Goal: Check status: Check status

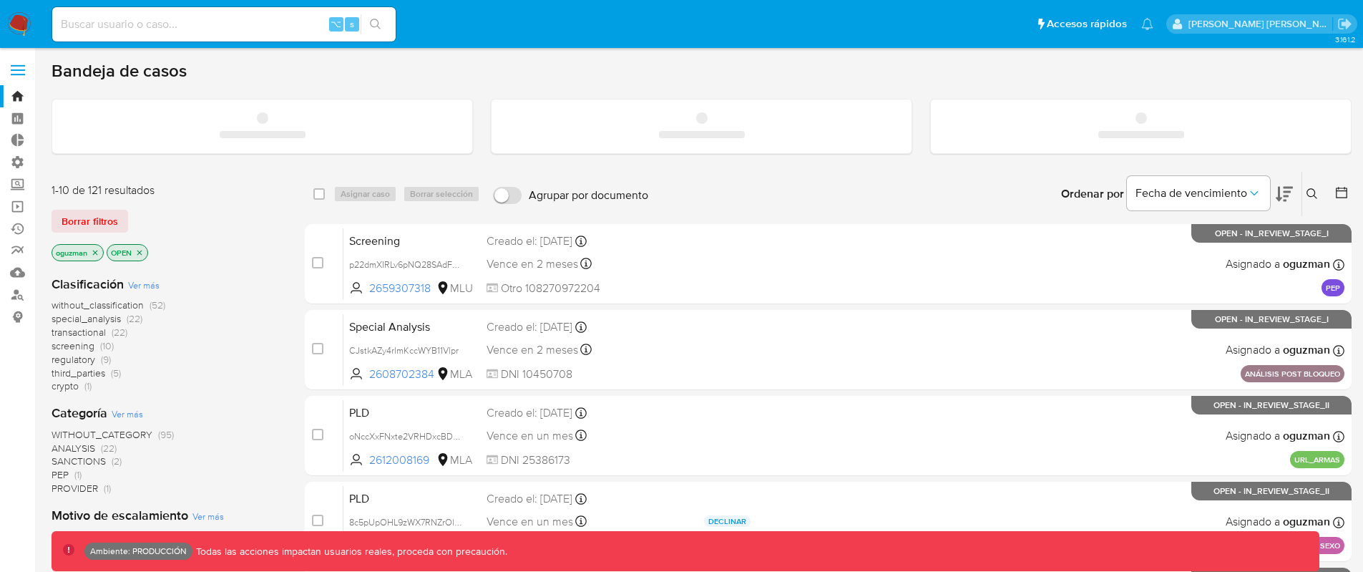
click at [292, 20] on input at bounding box center [224, 24] width 344 height 19
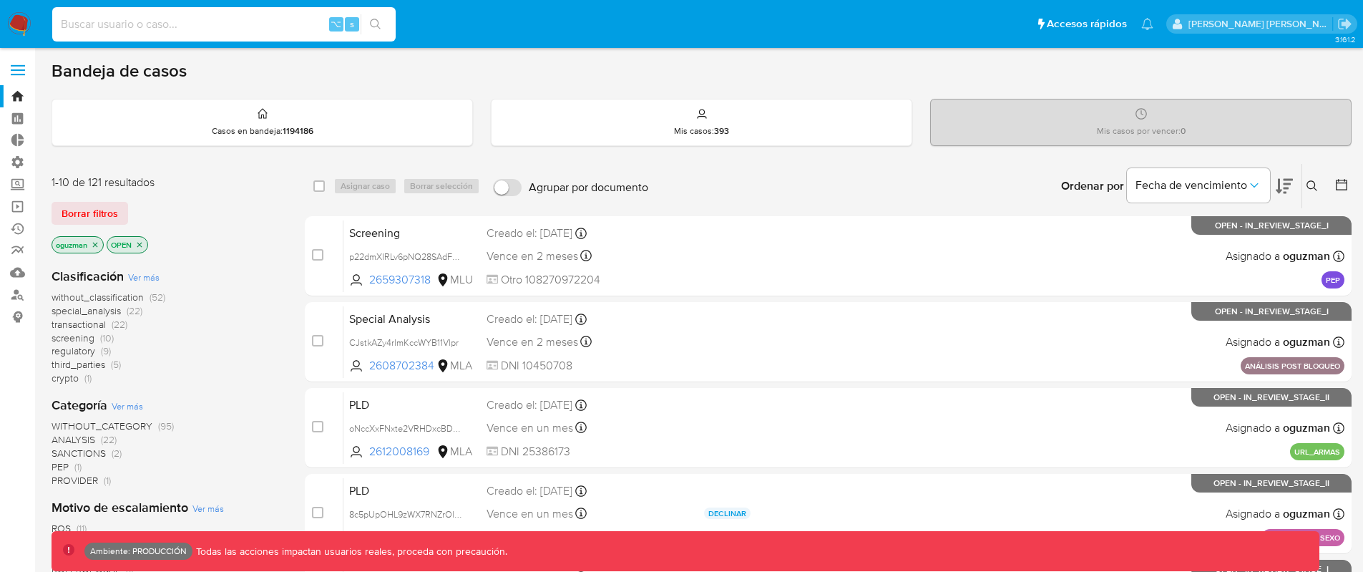
paste input "2449269365"
type input "2449269365"
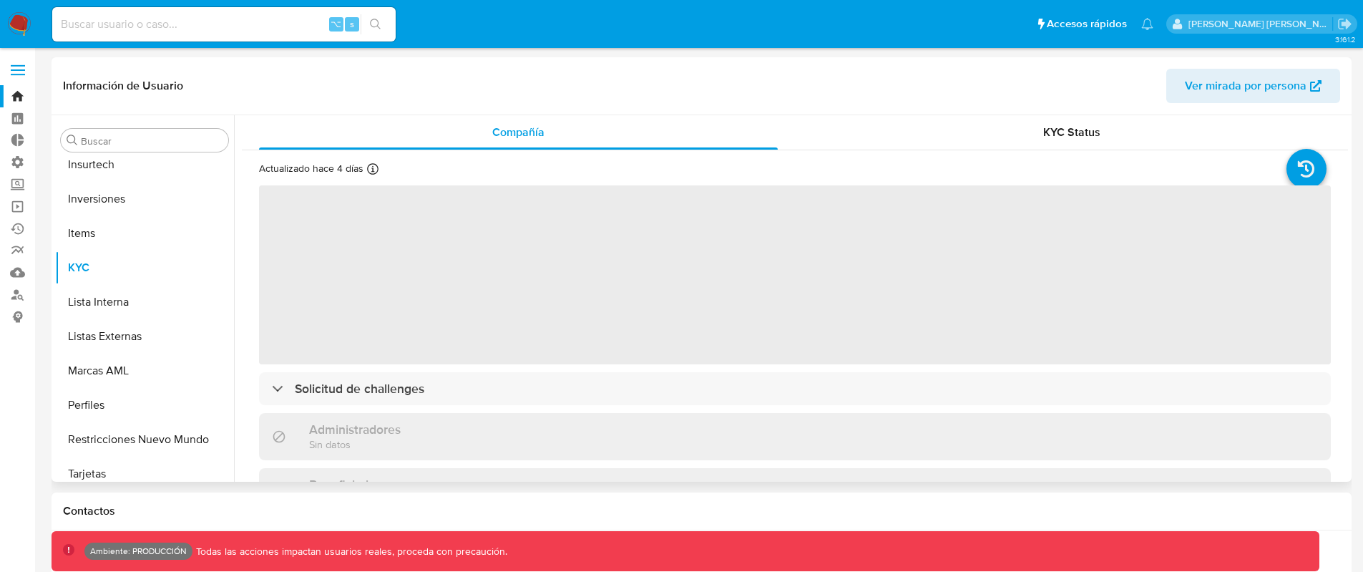
scroll to position [742, 0]
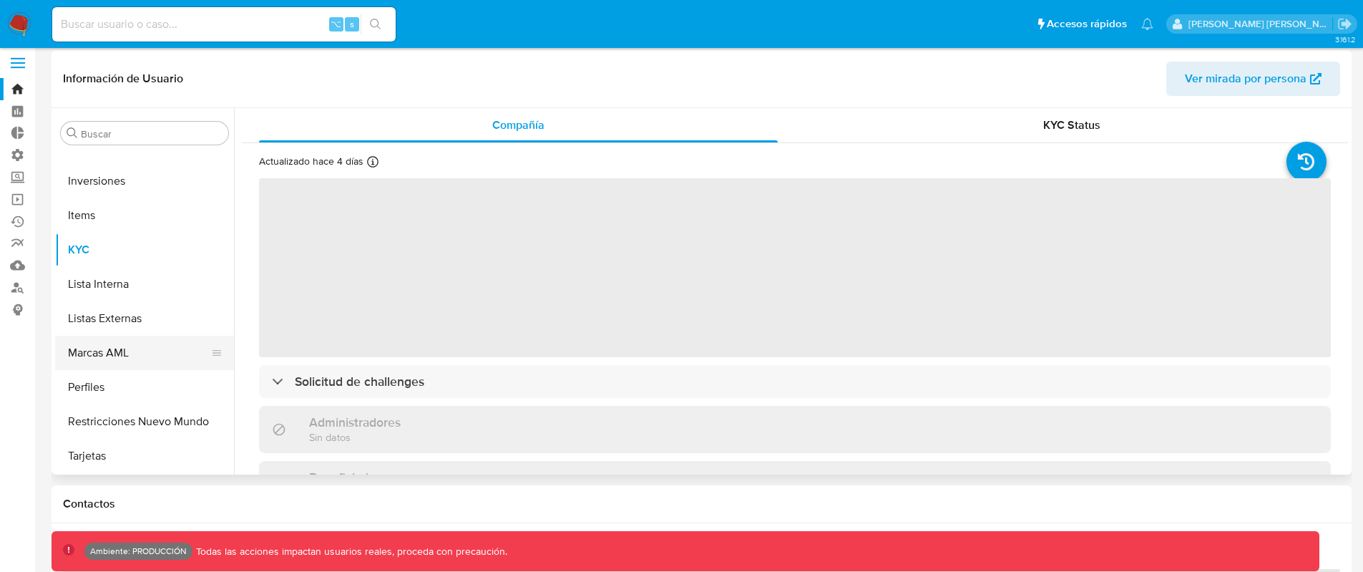
select select "10"
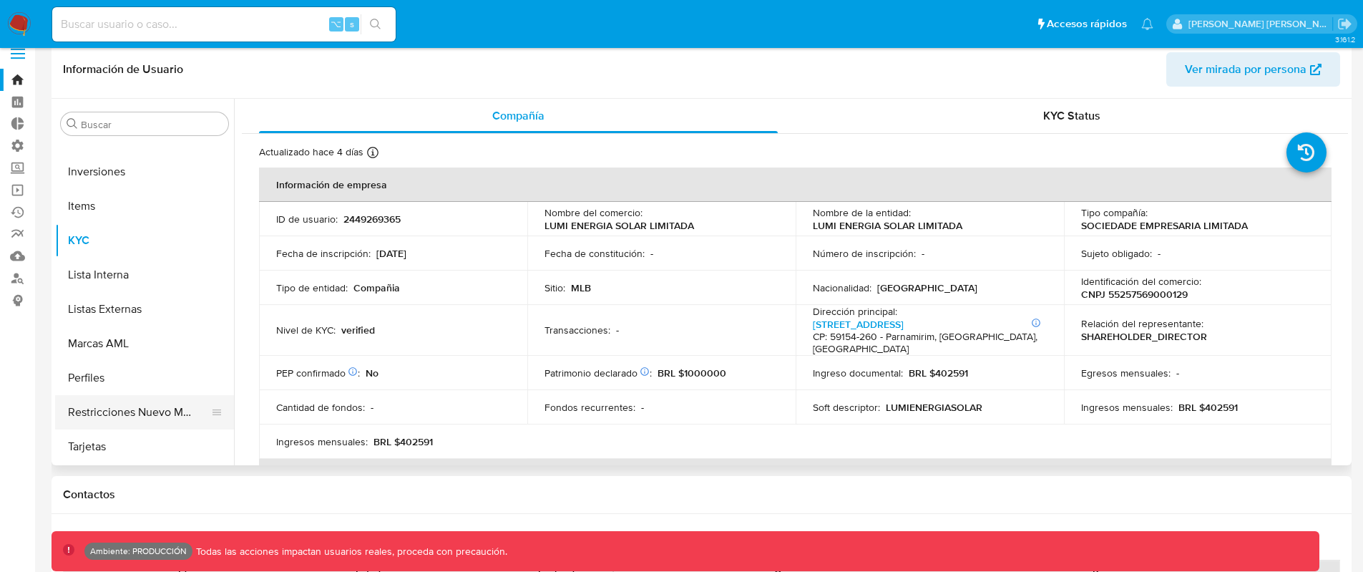
scroll to position [19, 0]
click at [153, 411] on button "Restricciones Nuevo Mundo" at bounding box center [138, 410] width 167 height 34
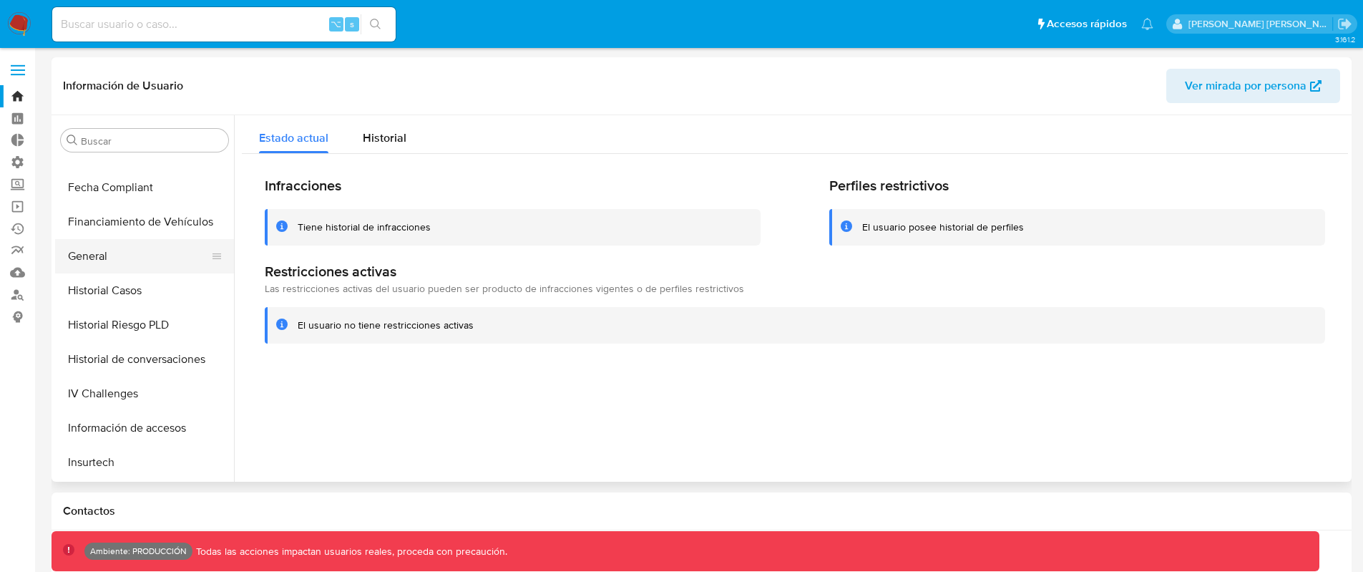
scroll to position [416, 0]
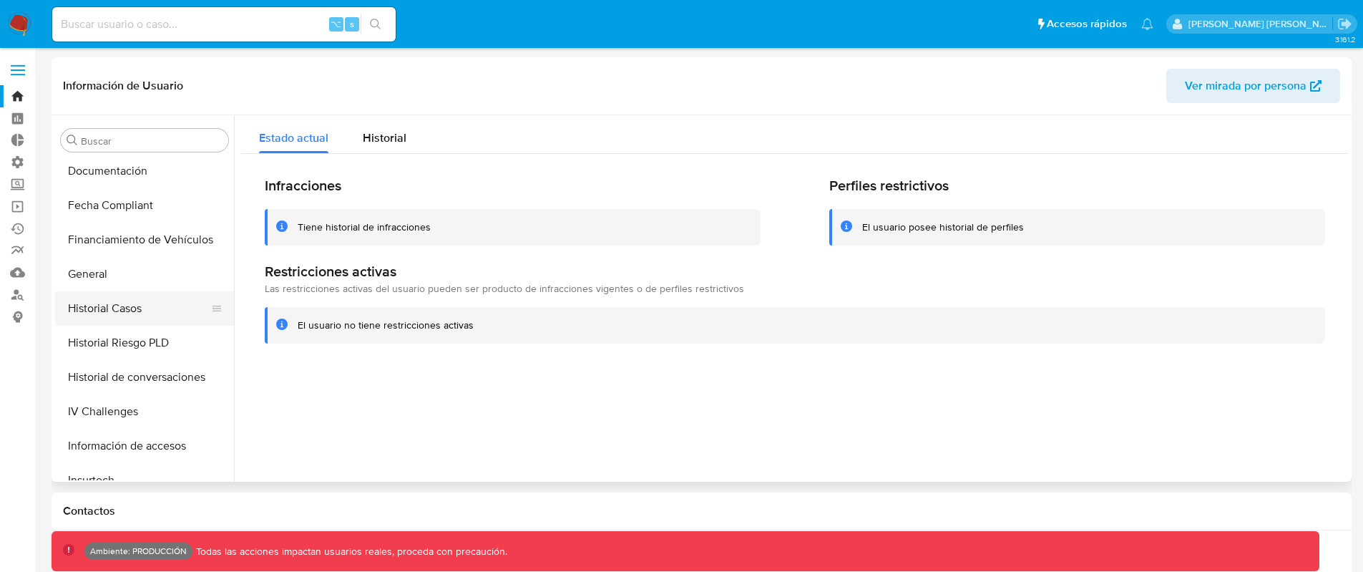
click at [150, 306] on button "Historial Casos" at bounding box center [138, 308] width 167 height 34
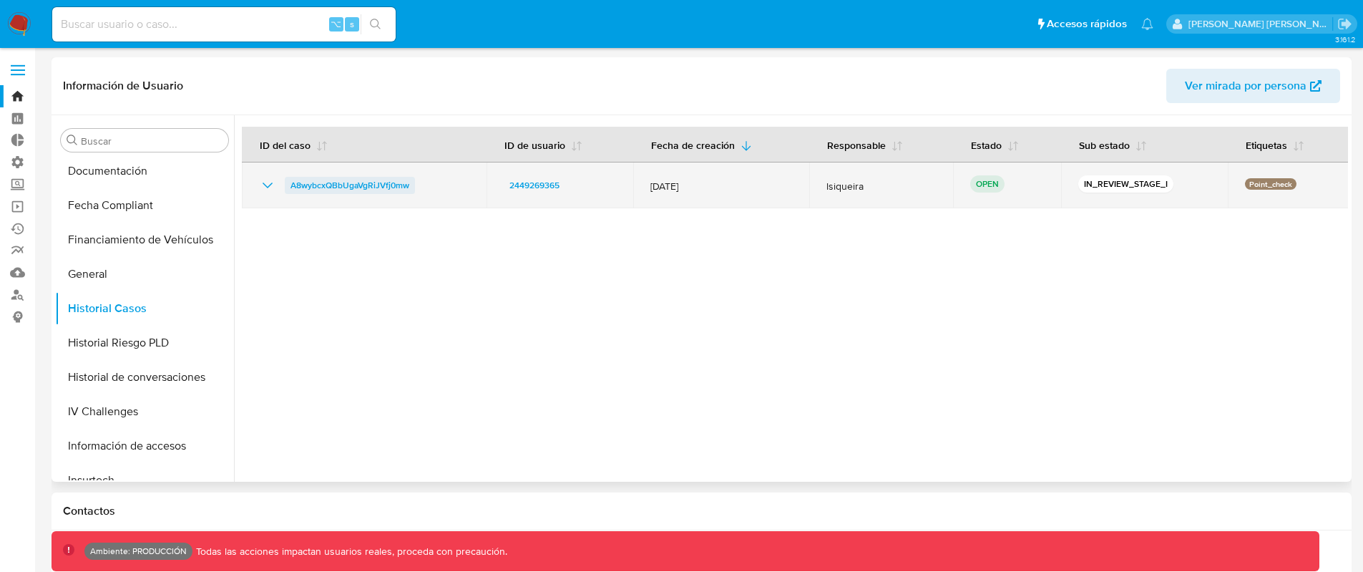
click at [363, 186] on span "A8wybcxQBbUgaVgRiJVfj0mw" at bounding box center [350, 185] width 119 height 17
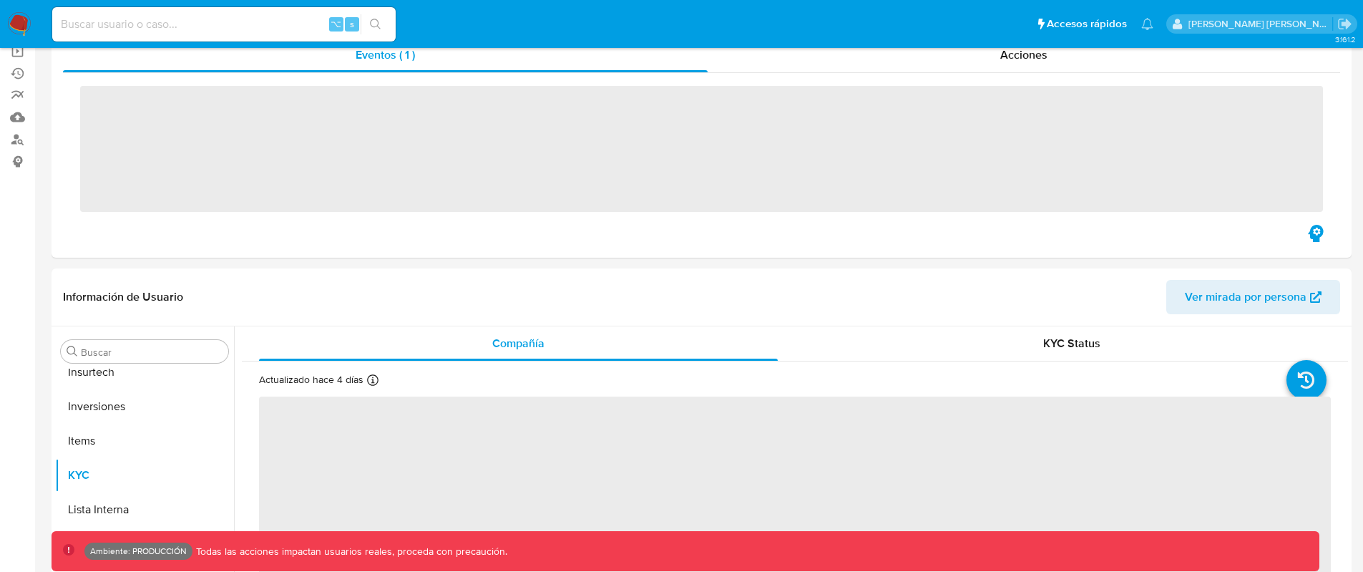
scroll to position [742, 0]
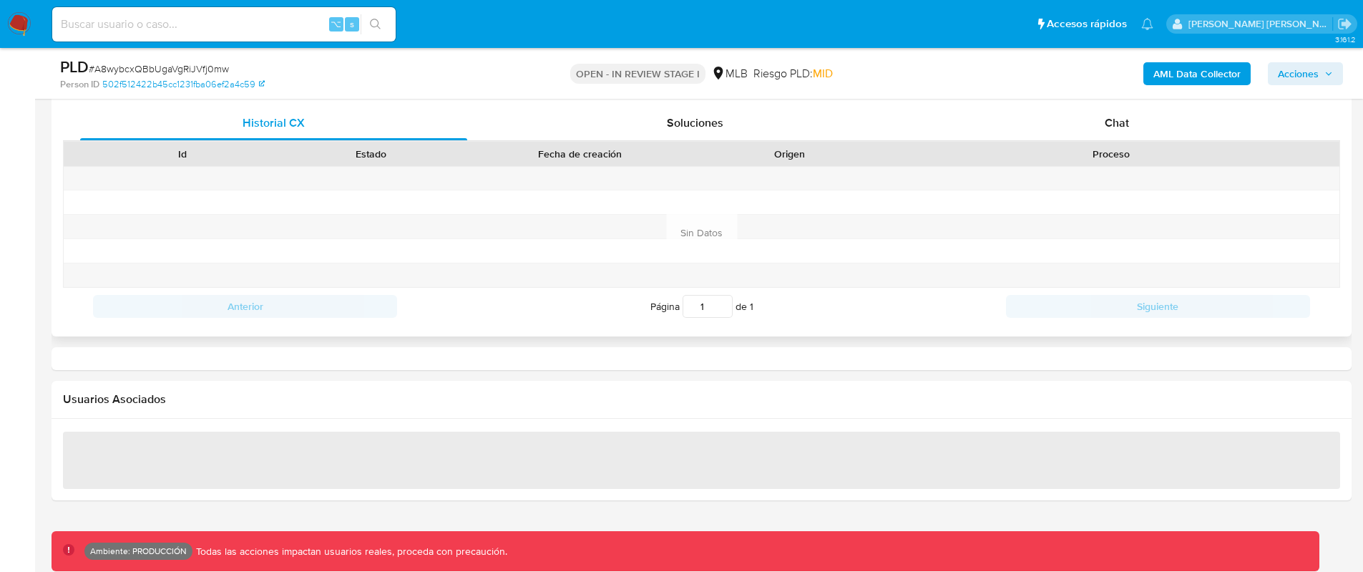
select select "10"
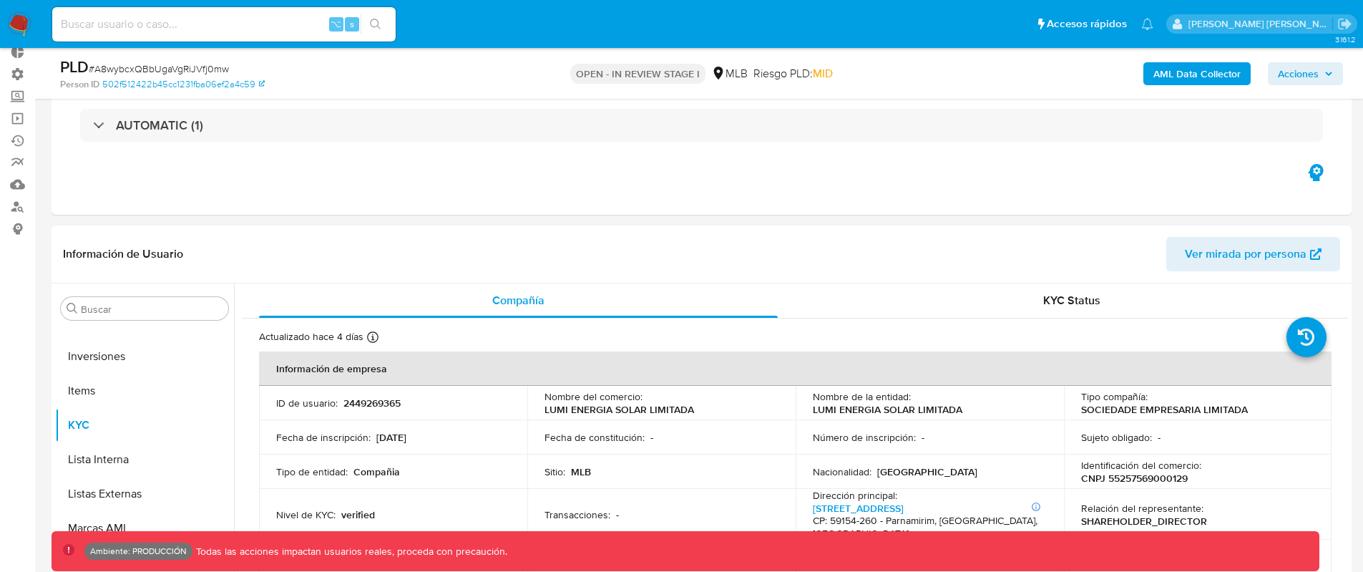
scroll to position [54, 0]
